Goal: Navigation & Orientation: Find specific page/section

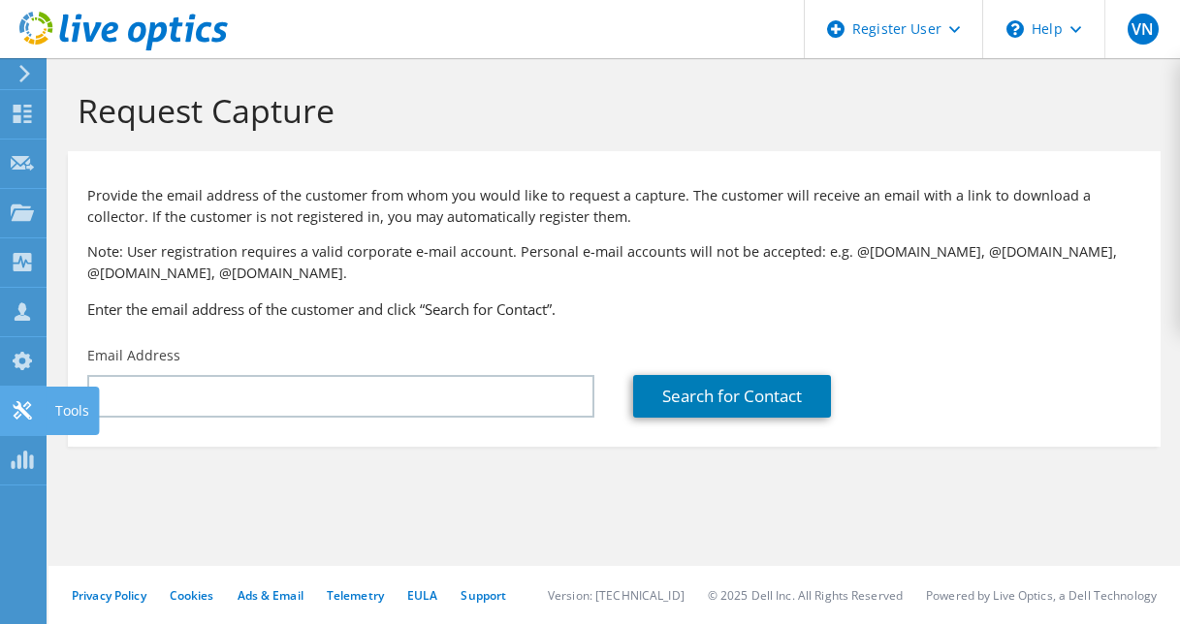
click at [22, 419] on icon at bounding box center [22, 410] width 23 height 18
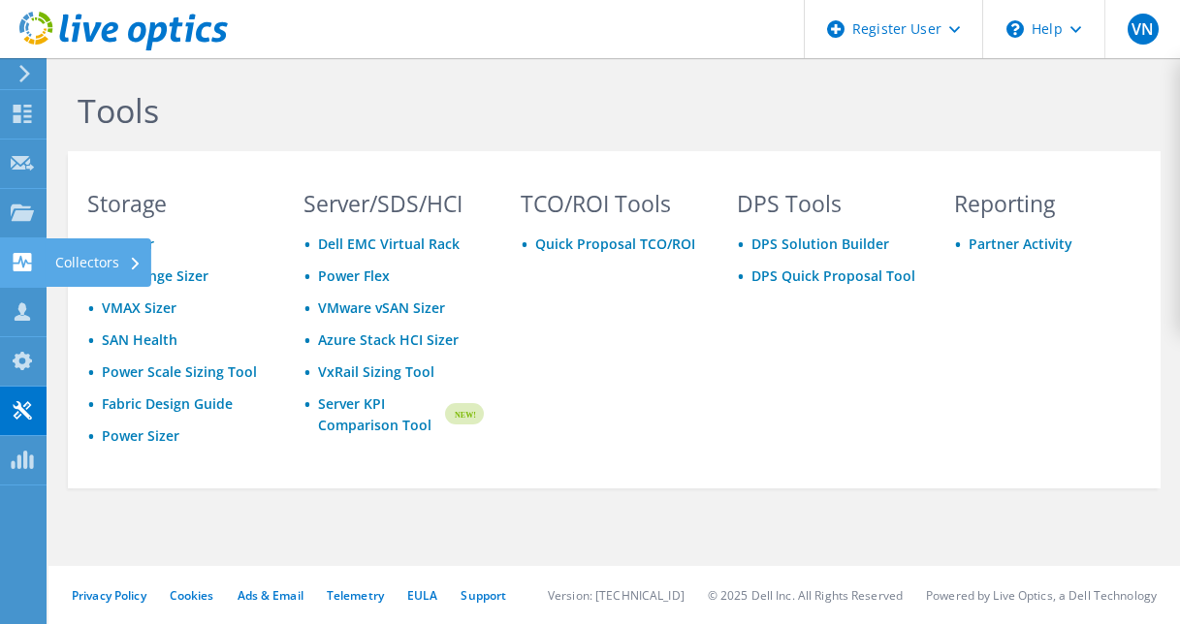
click at [17, 267] on use at bounding box center [23, 262] width 18 height 18
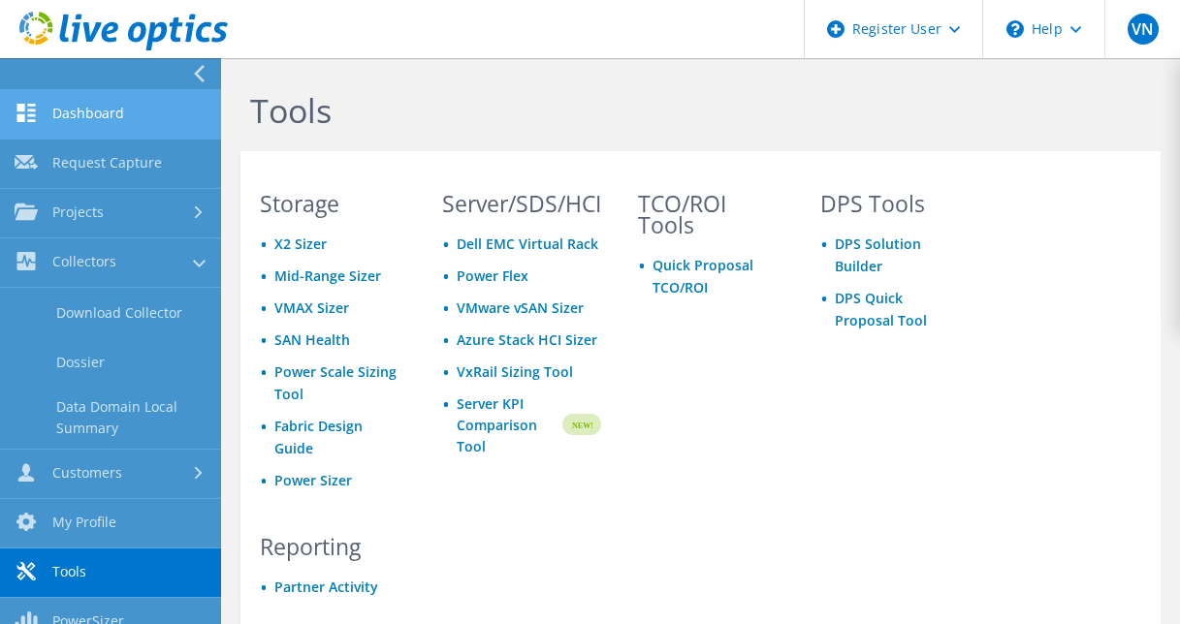
click at [91, 113] on link "Dashboard" at bounding box center [110, 114] width 221 height 49
